Goal: Navigation & Orientation: Find specific page/section

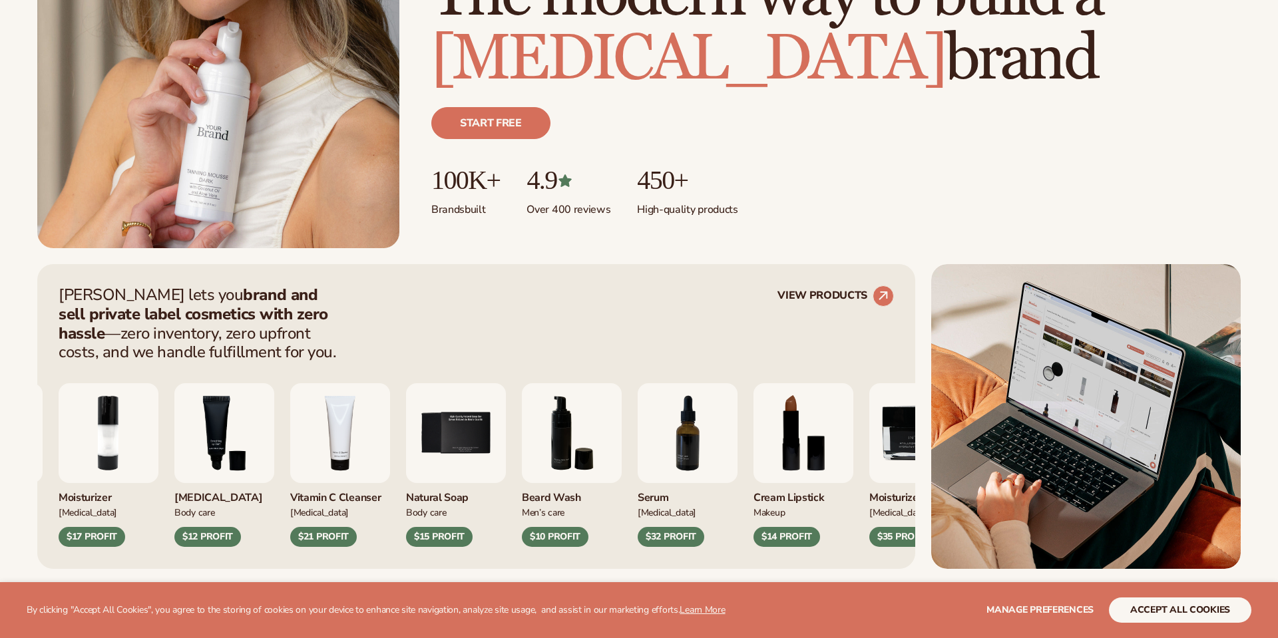
scroll to position [425, 0]
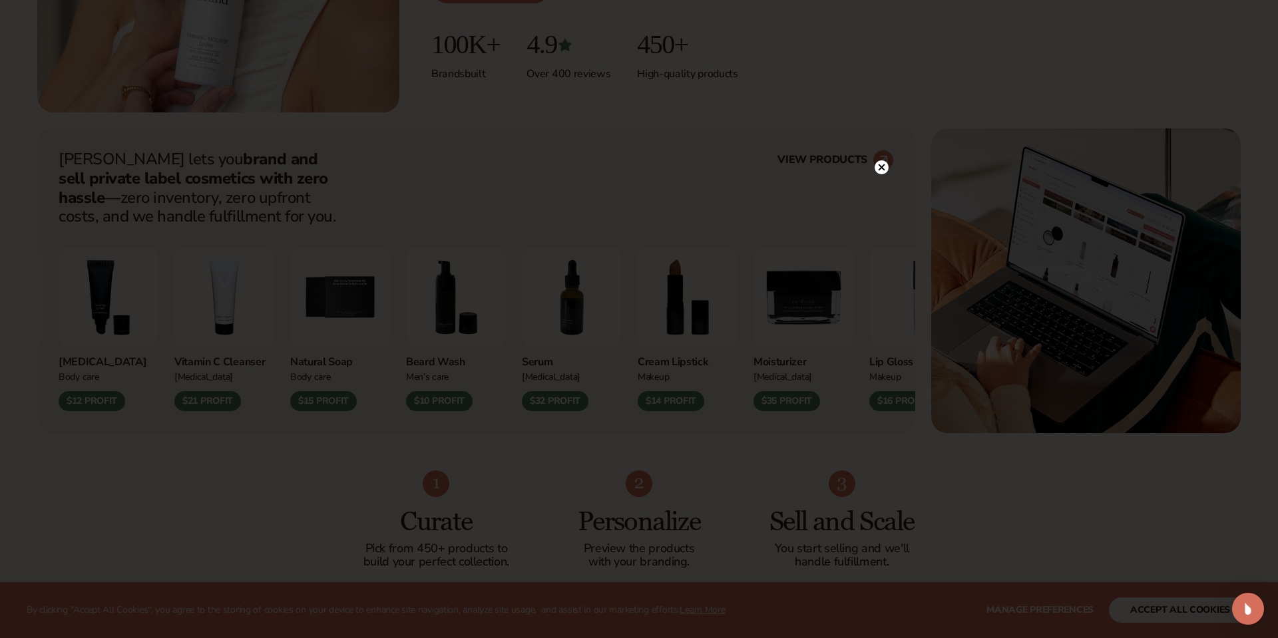
click at [885, 170] on circle at bounding box center [882, 167] width 14 height 14
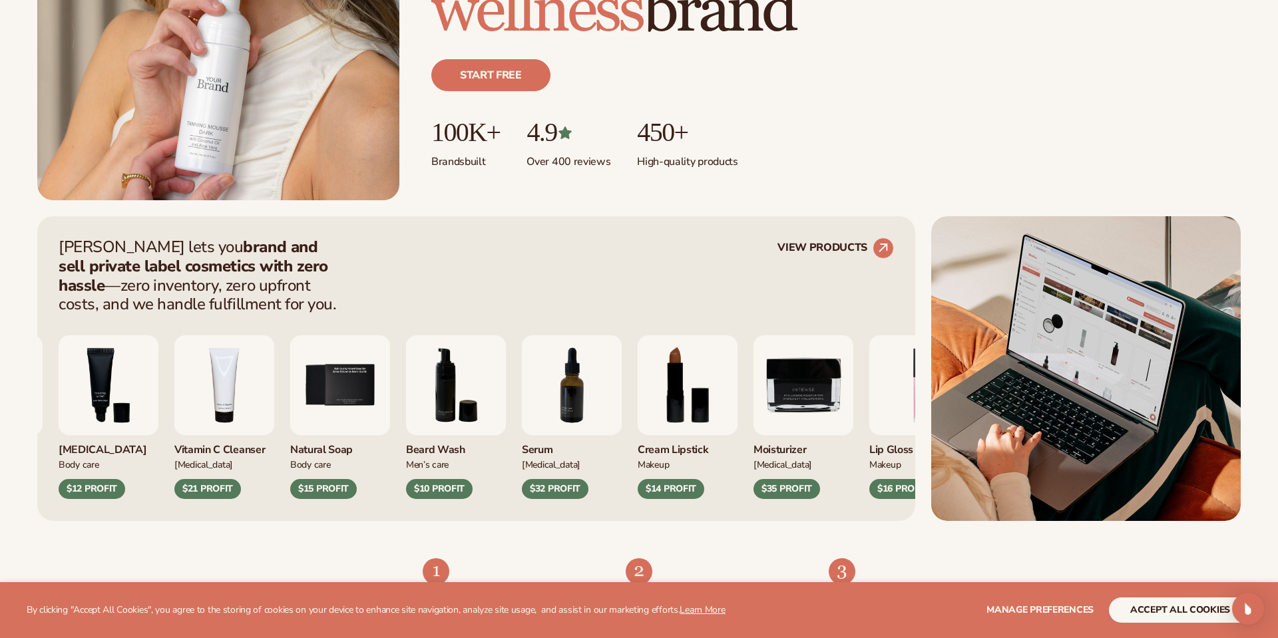
scroll to position [0, 0]
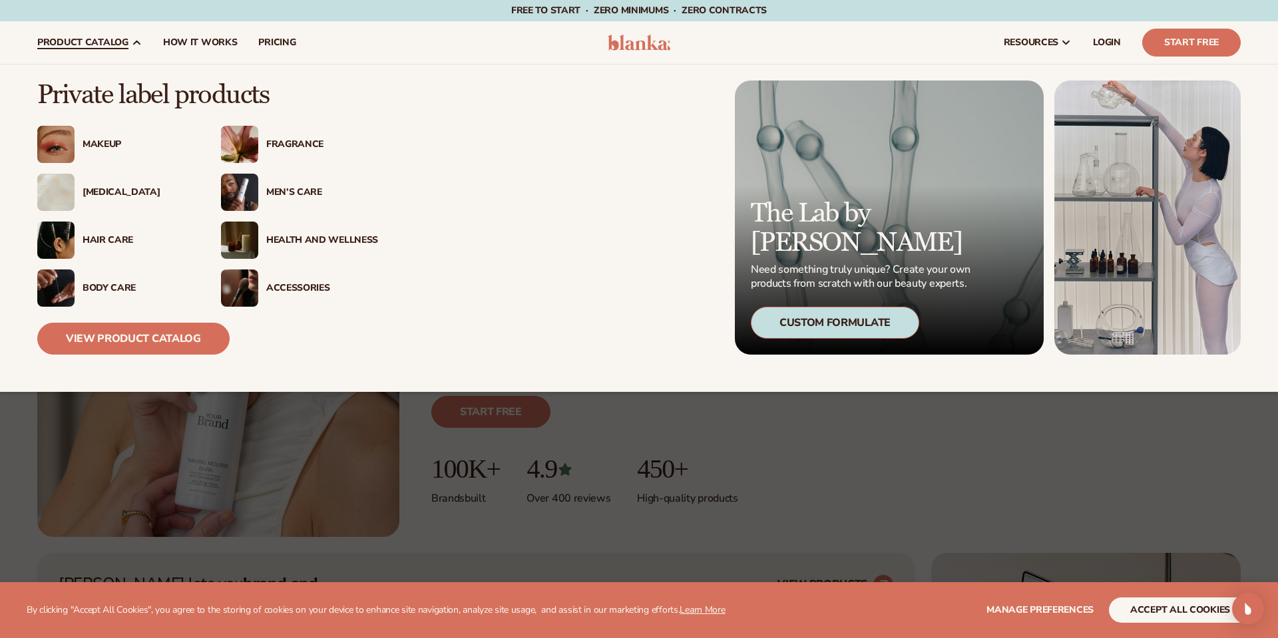
click at [244, 179] on img at bounding box center [239, 192] width 37 height 37
